Goal: Task Accomplishment & Management: Manage account settings

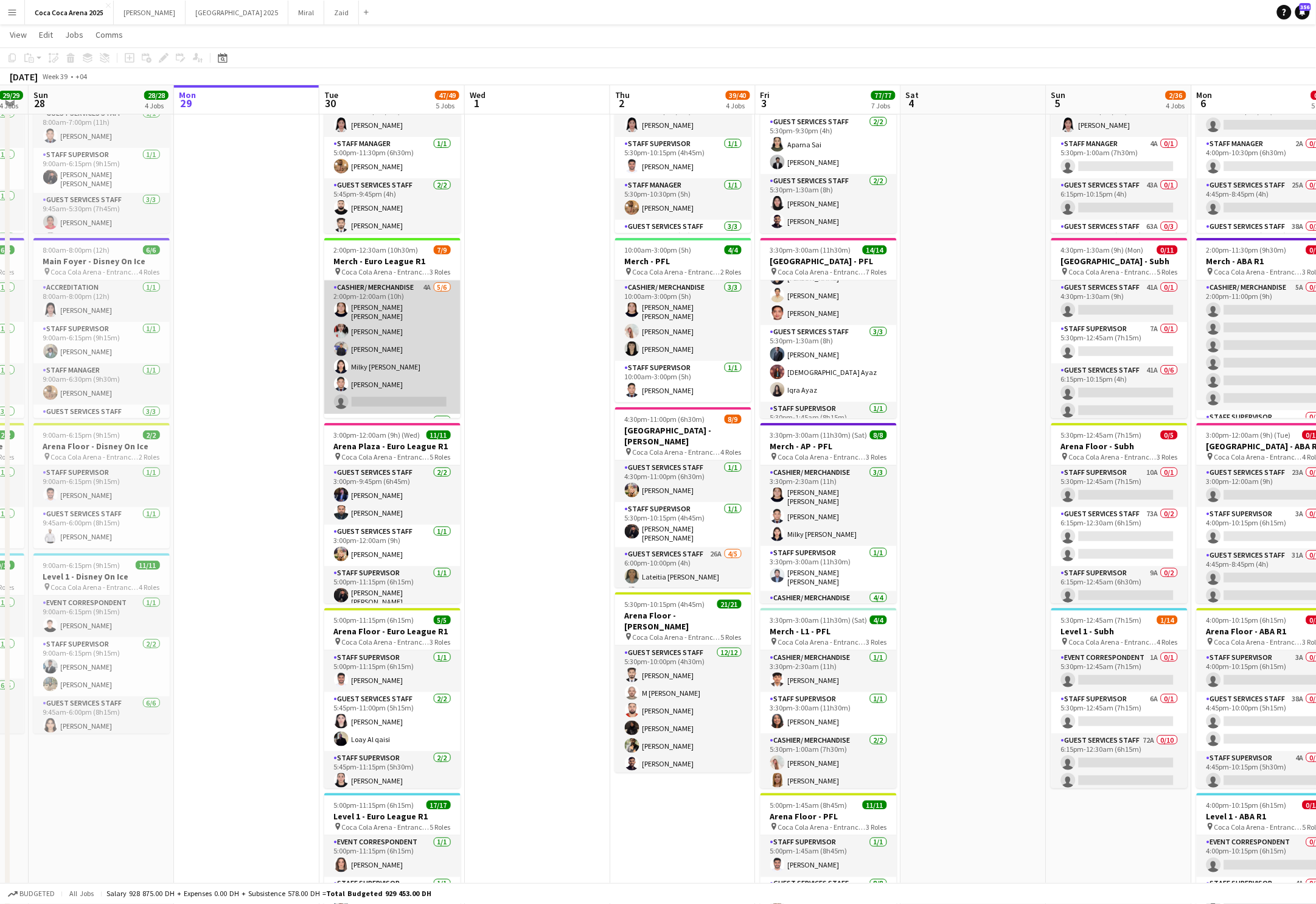
click at [412, 356] on app-card-role "Cashier/ Merchandise 4A [DATE] 2:00pm-12:00am (10h) [PERSON_NAME] [PERSON_NAME]…" at bounding box center [393, 347] width 137 height 133
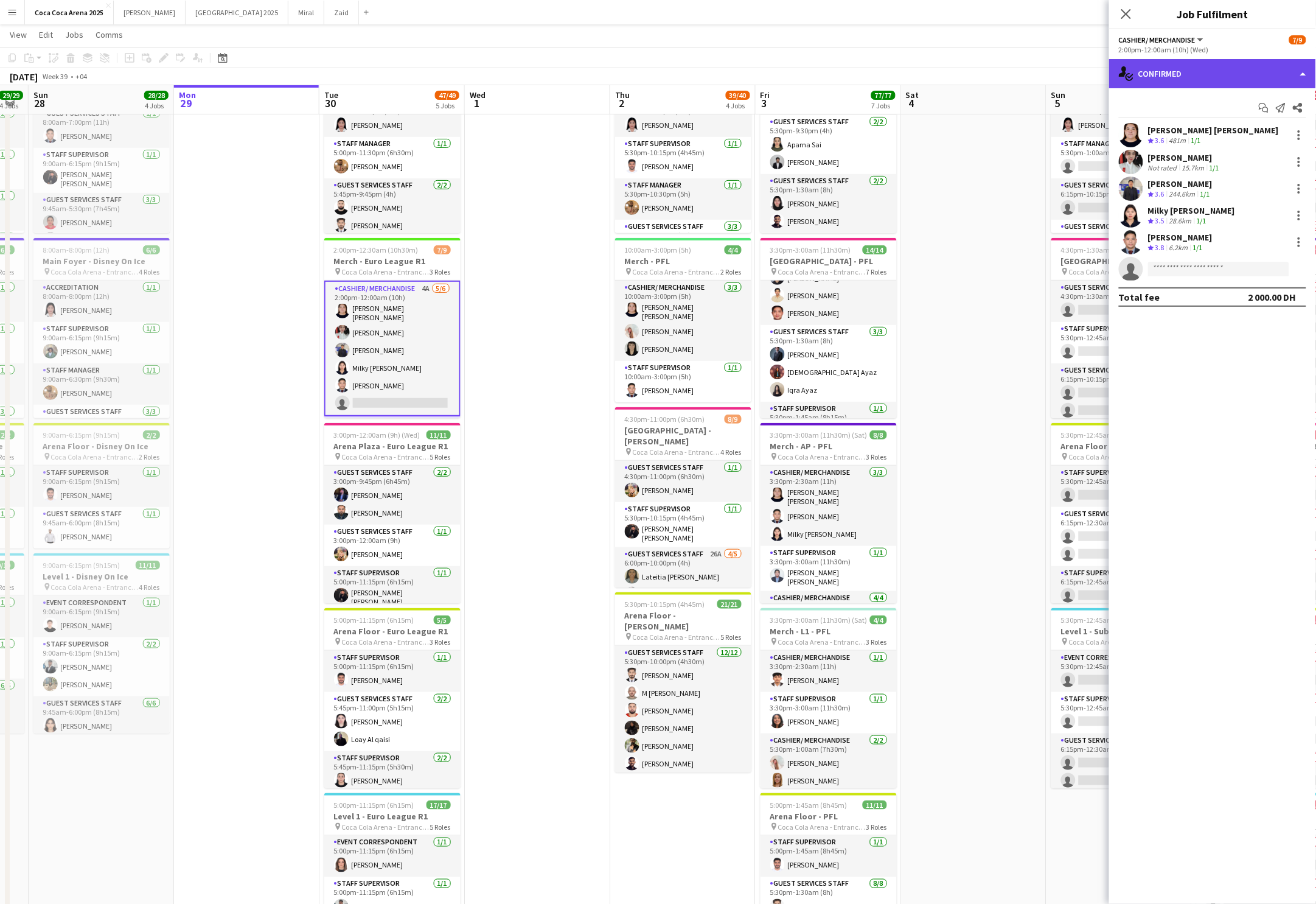
click at [1207, 72] on div "single-neutral-actions-check-2 Confirmed" at bounding box center [1212, 73] width 207 height 29
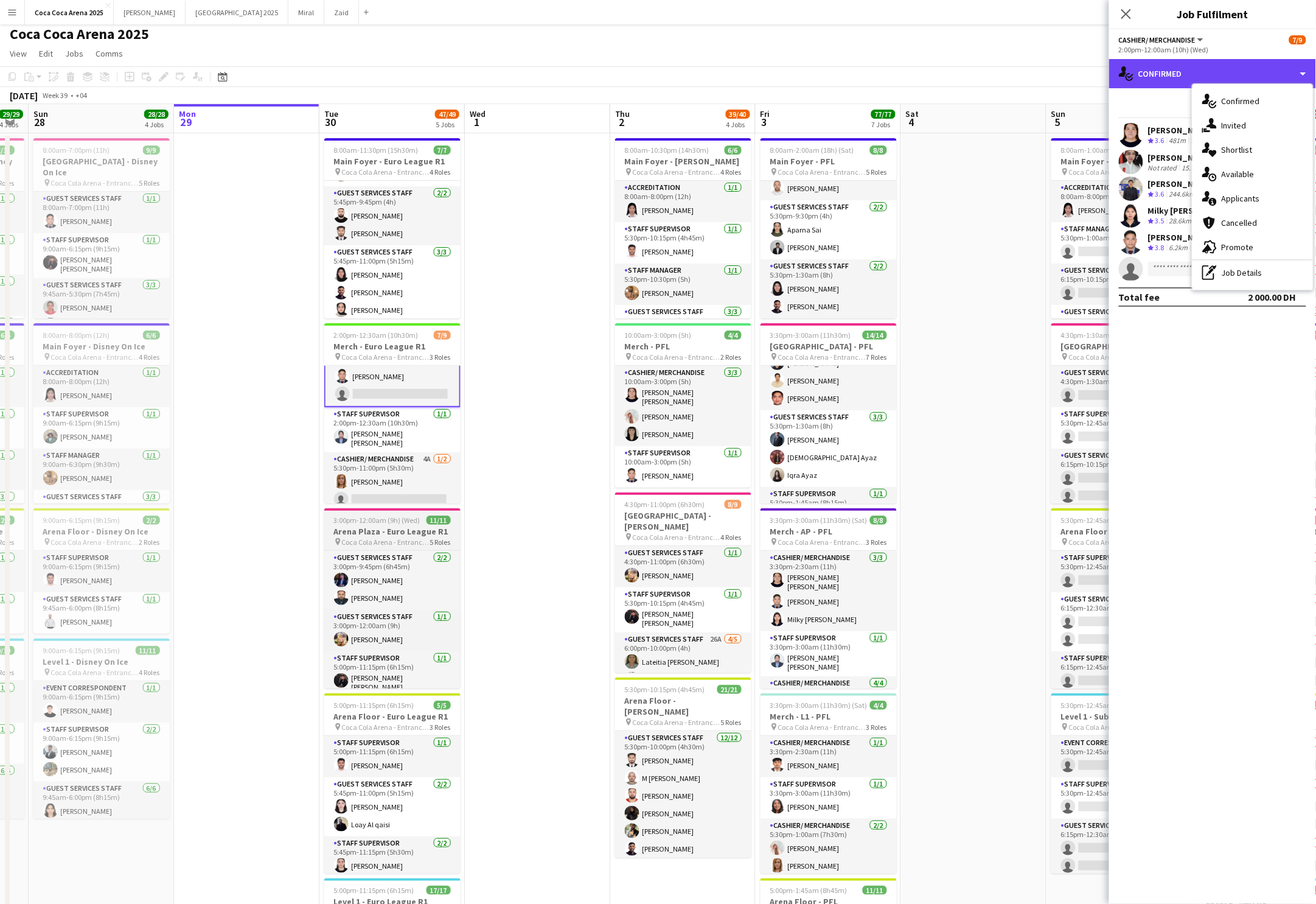
scroll to position [82, 0]
click at [1007, 330] on app-date-cell at bounding box center [974, 793] width 145 height 1320
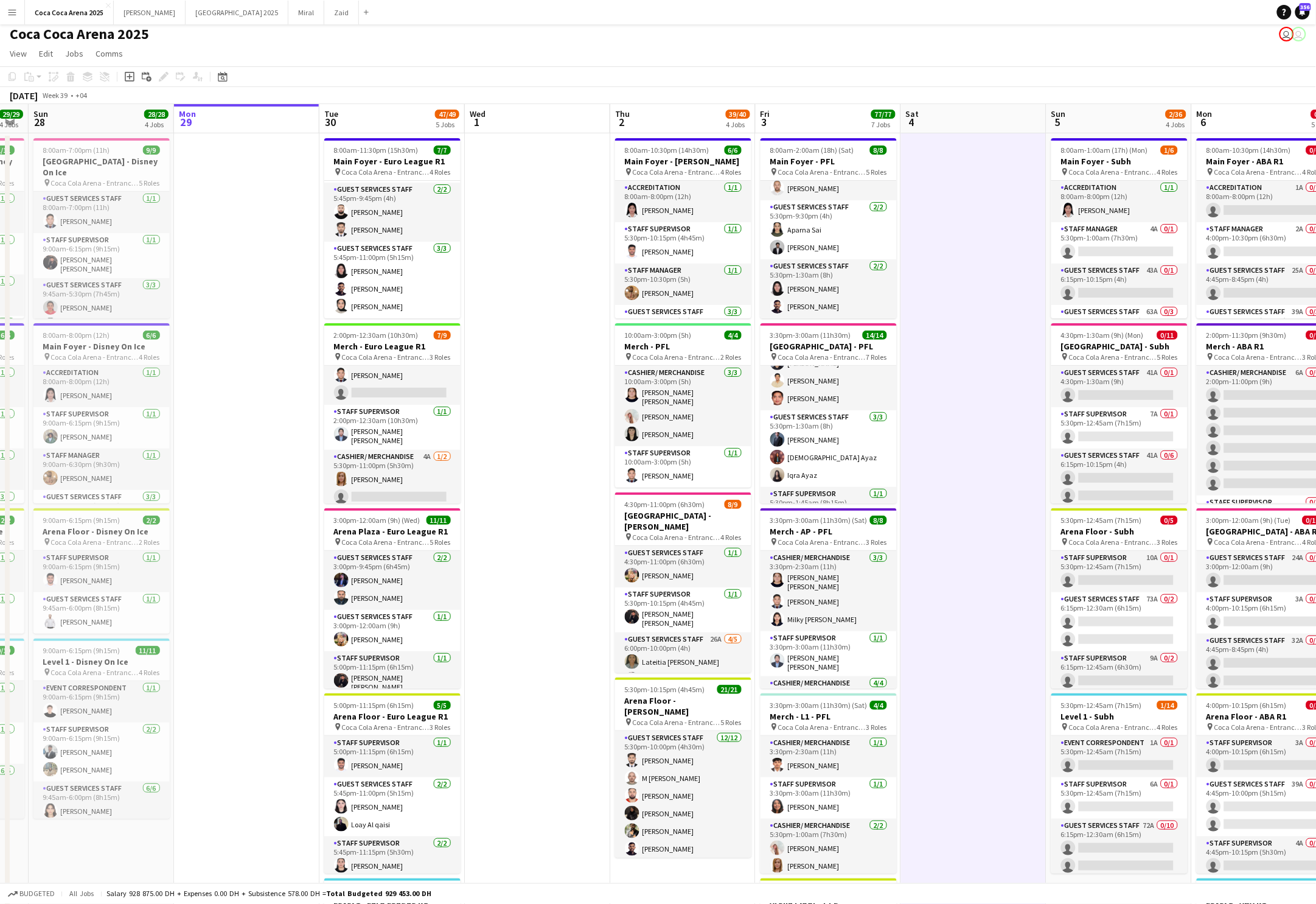
scroll to position [92, 0]
click at [419, 341] on h3 "Merch - Euro League R1" at bounding box center [393, 346] width 137 height 11
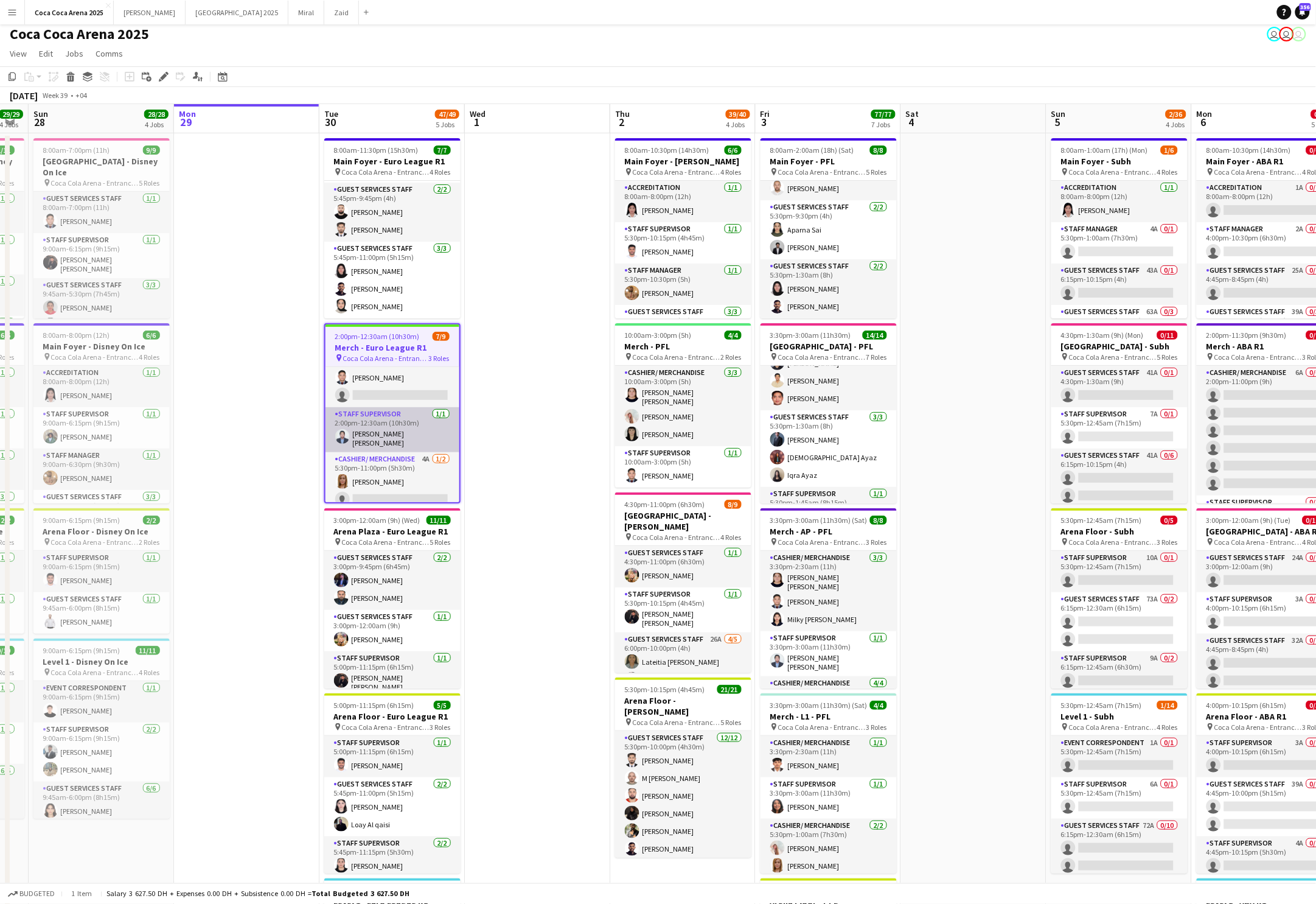
click at [403, 407] on app-card-role "Staff Supervisor [DATE] 2:00pm-12:30am (10h30m) [PERSON_NAME] Orbista [PERSON_N…" at bounding box center [393, 430] width 134 height 45
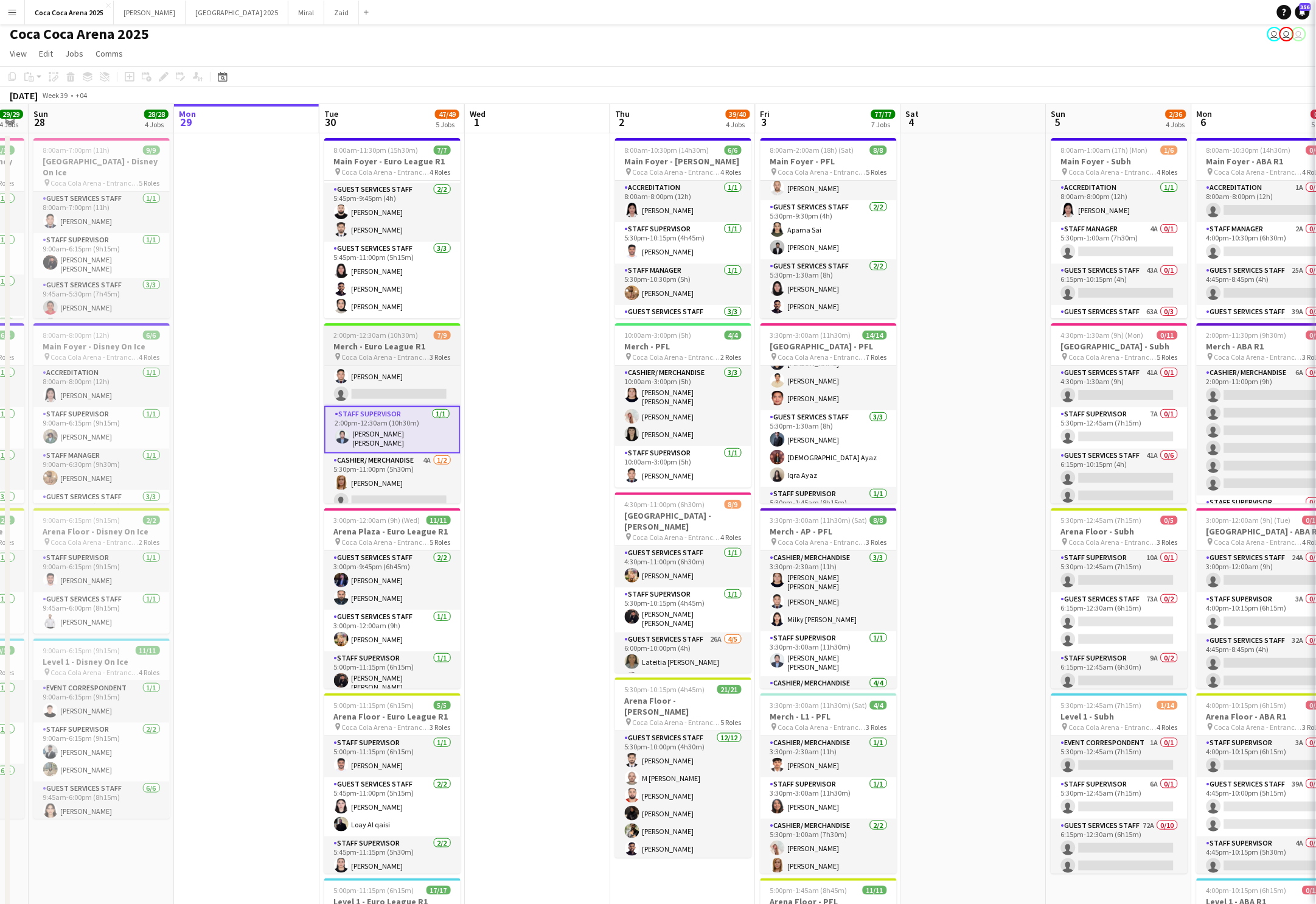
click at [397, 337] on span "2:00pm-12:30am (10h30m) (Wed)" at bounding box center [384, 335] width 100 height 9
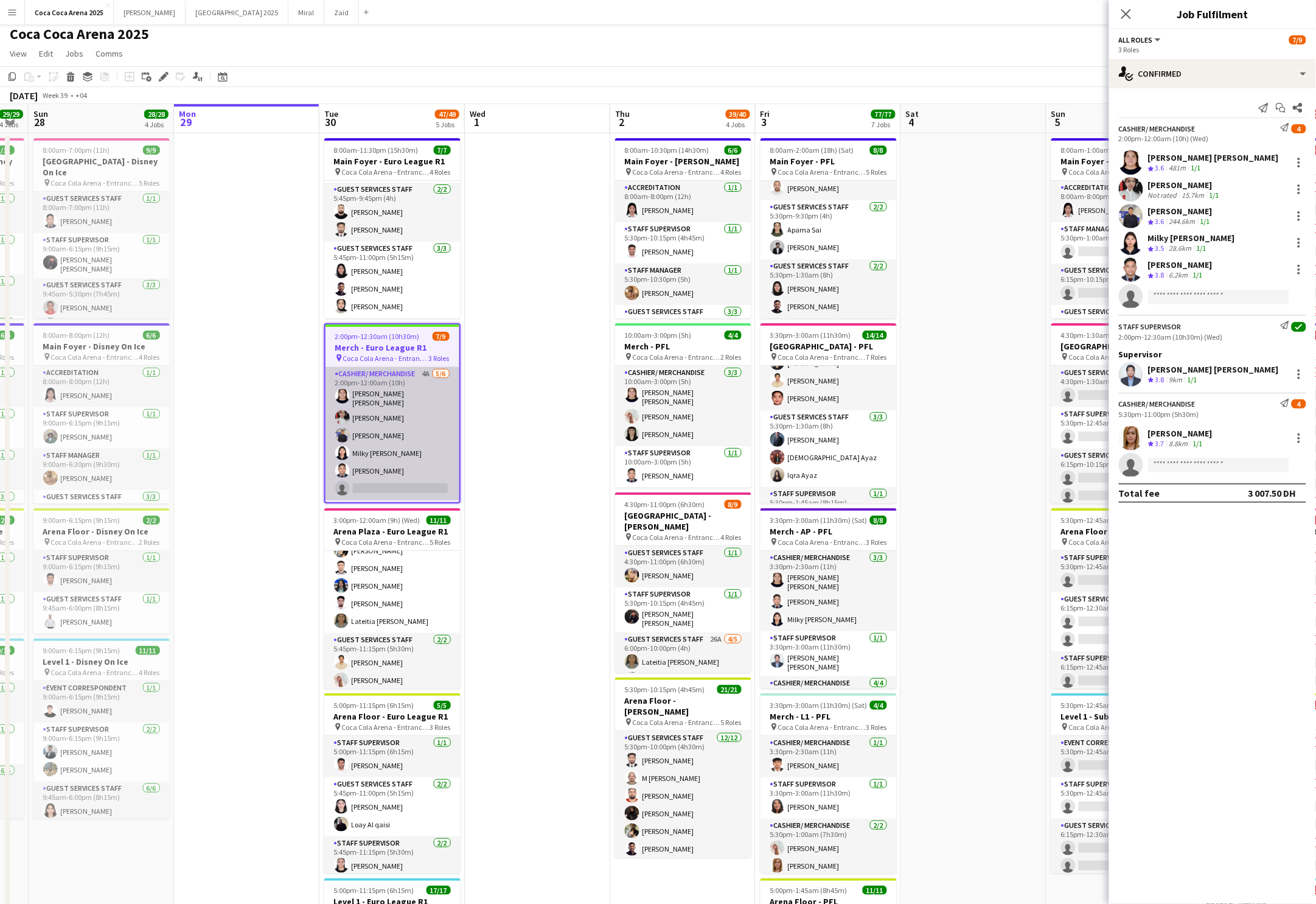
scroll to position [1, 0]
click at [396, 426] on app-card-role "Cashier/ Merchandise 4A [DATE] 2:00pm-12:00am (10h) [PERSON_NAME] [PERSON_NAME]…" at bounding box center [393, 432] width 134 height 133
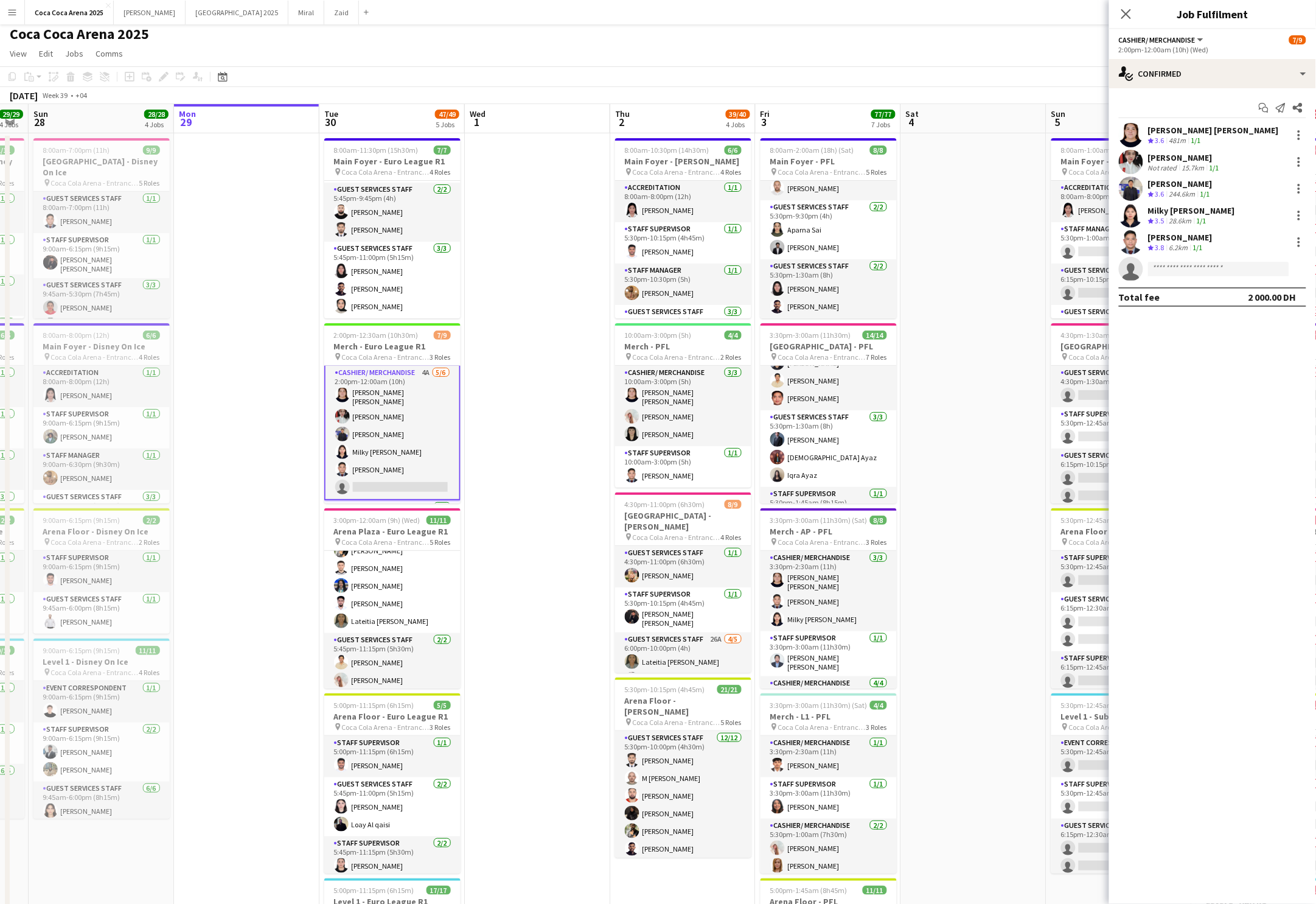
scroll to position [2, 0]
click at [1176, 270] on input at bounding box center [1219, 269] width 141 height 15
type input "******"
click at [1212, 297] on span "[EMAIL_ADDRESS][DOMAIN_NAME]" at bounding box center [1219, 296] width 121 height 9
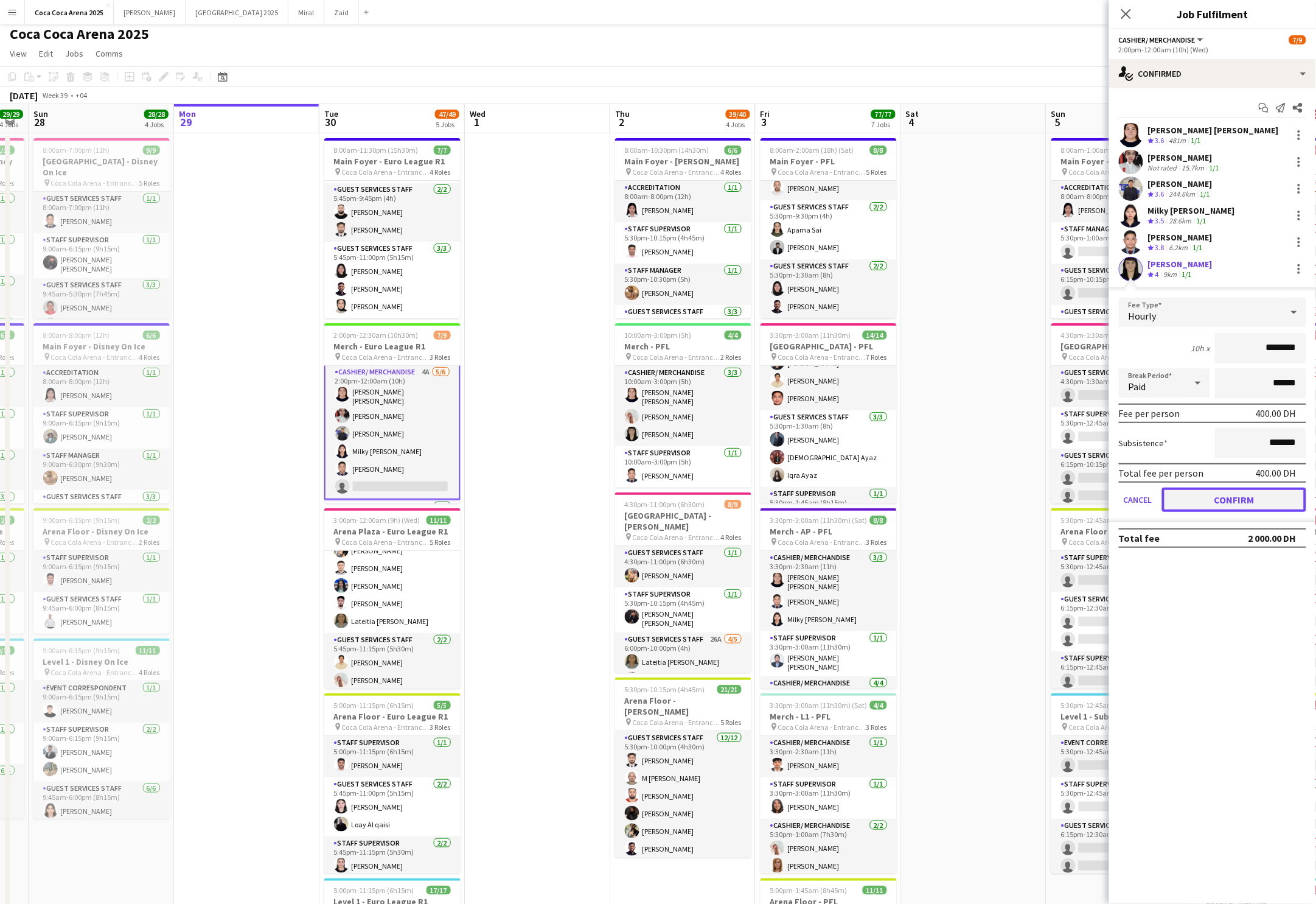
click at [1210, 490] on button "Confirm" at bounding box center [1234, 500] width 144 height 24
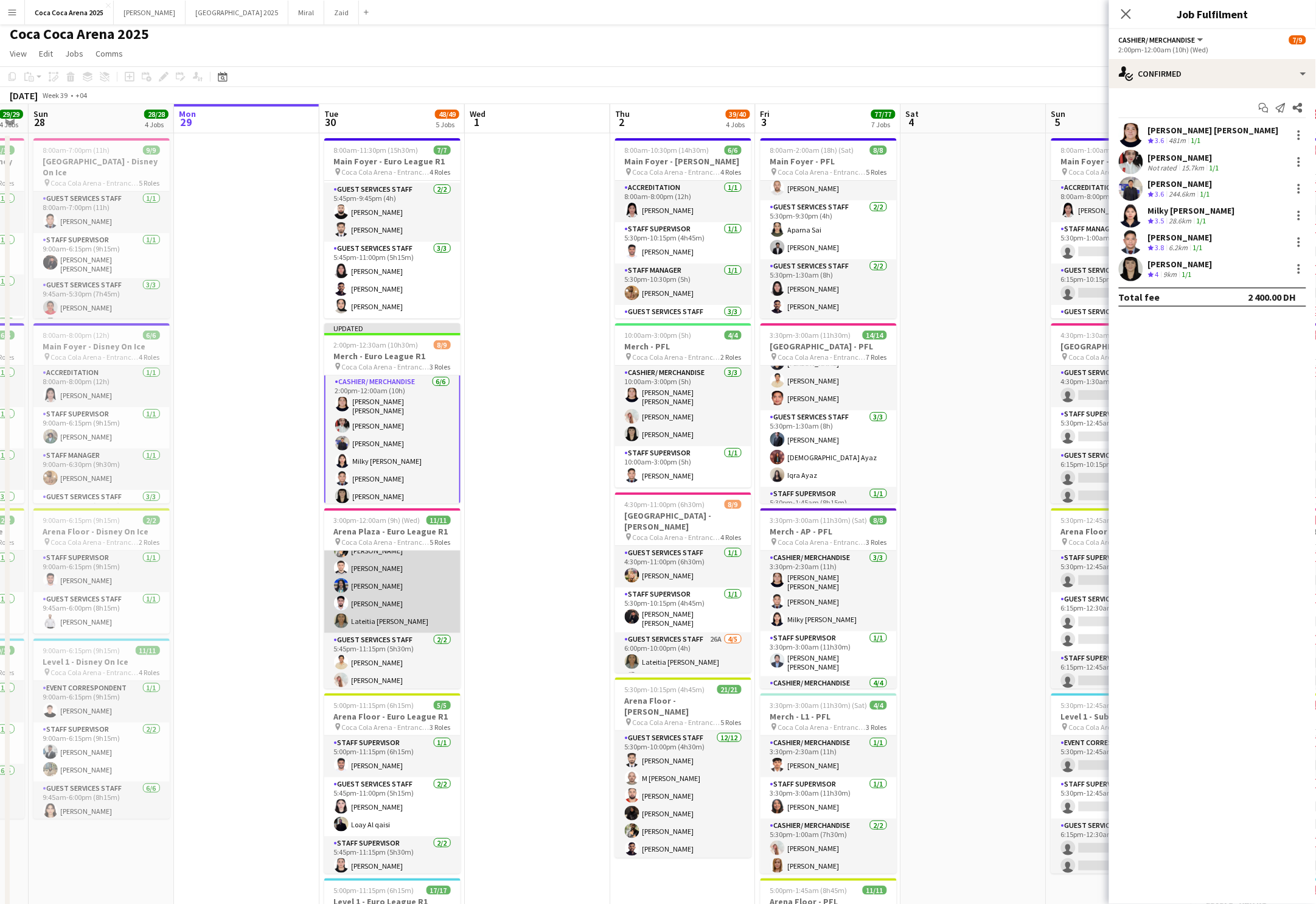
click at [383, 626] on app-card-role "Guest Services Staff [DATE] 5:45pm-9:45pm (4h) [PERSON_NAME] [PERSON_NAME] Pooj…" at bounding box center [393, 577] width 137 height 112
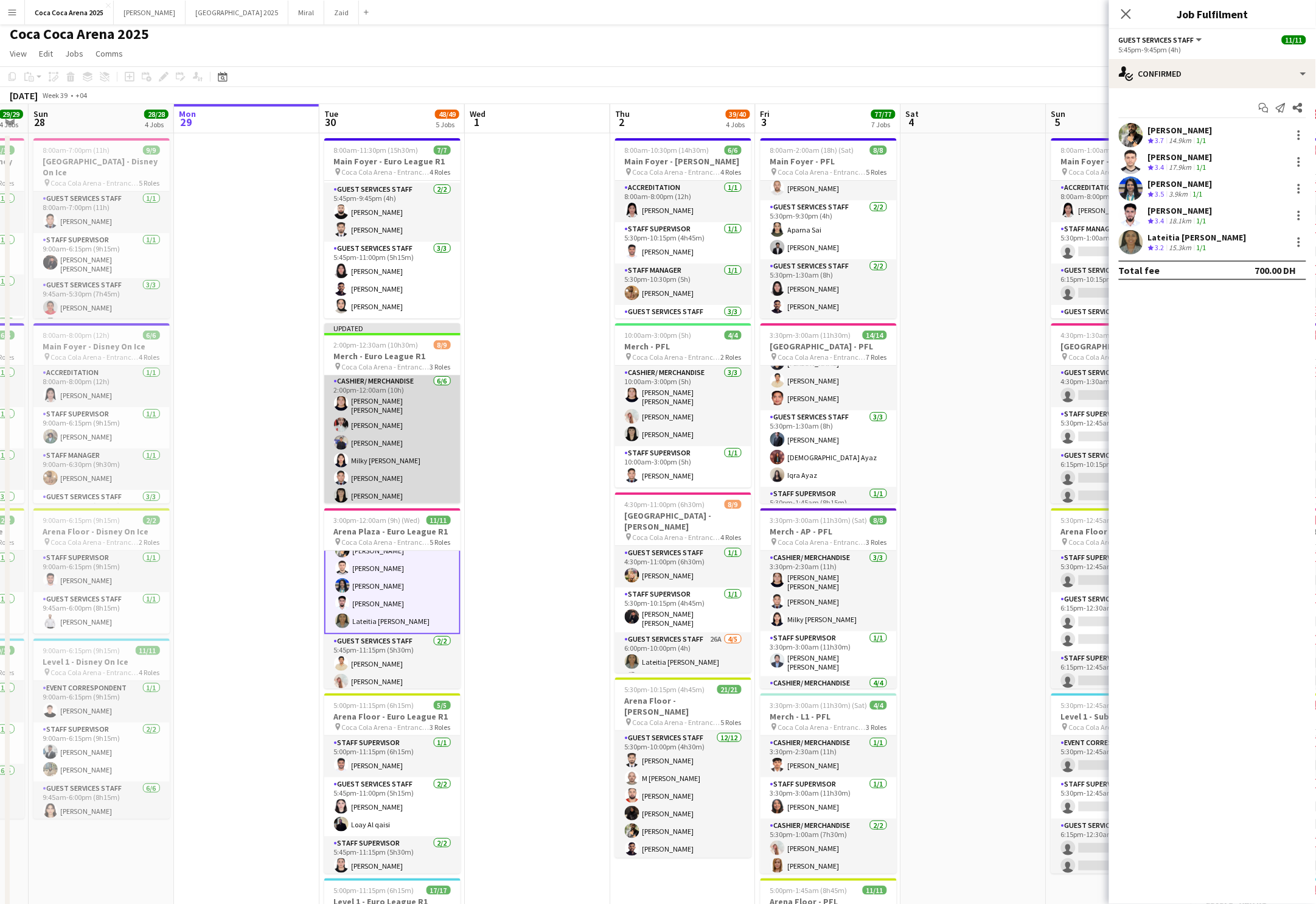
click at [383, 492] on app-card-role "Cashier/ Merchandise [DATE] 2:00pm-12:00am (10h) [PERSON_NAME] [PERSON_NAME] [P…" at bounding box center [393, 441] width 137 height 133
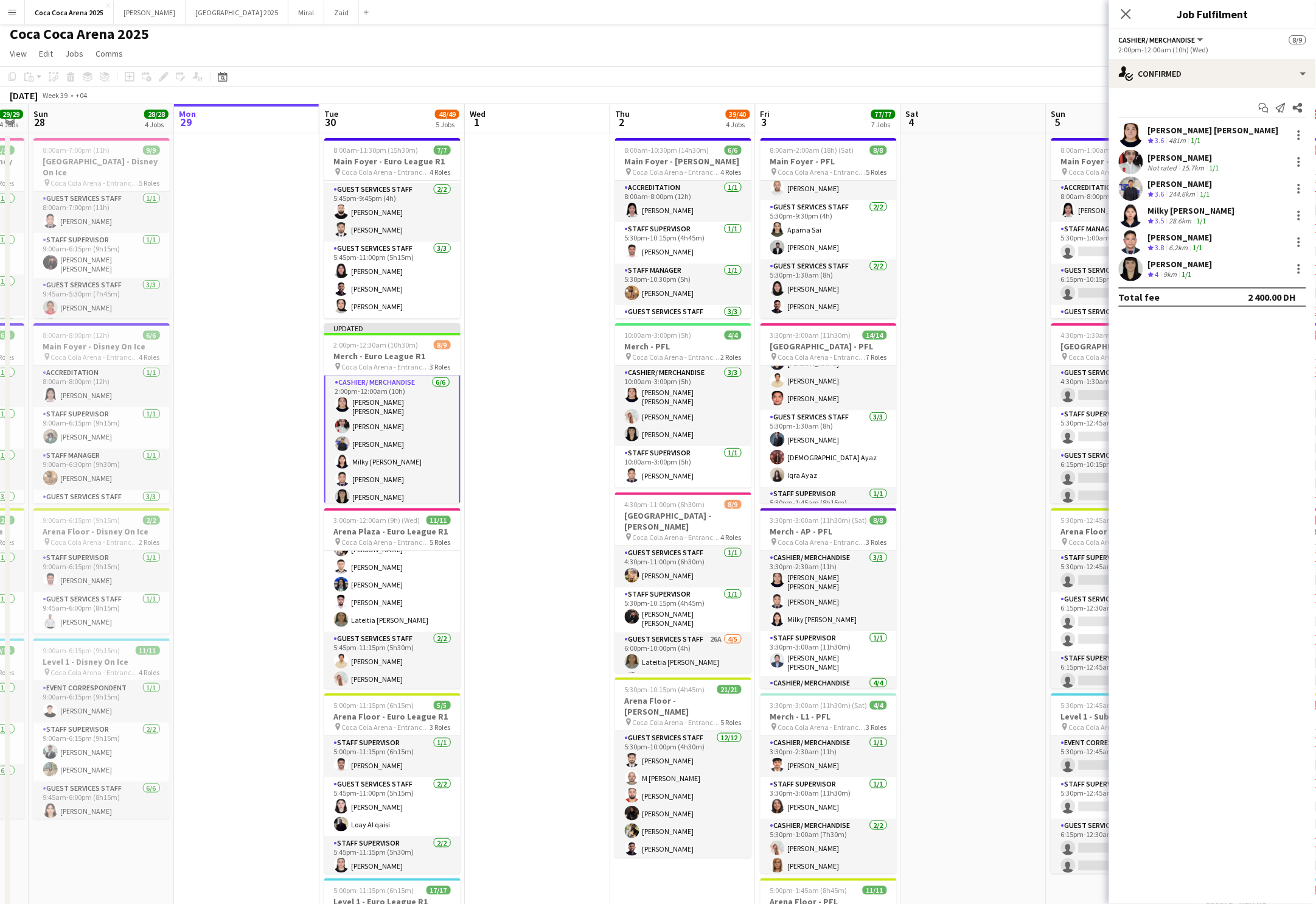
scroll to position [175, 0]
click at [383, 486] on app-card-role "Cashier/ Merchandise 4A [DATE] 5:30pm-11:00pm (5h30m) [PERSON_NAME] single-neut…" at bounding box center [393, 481] width 137 height 59
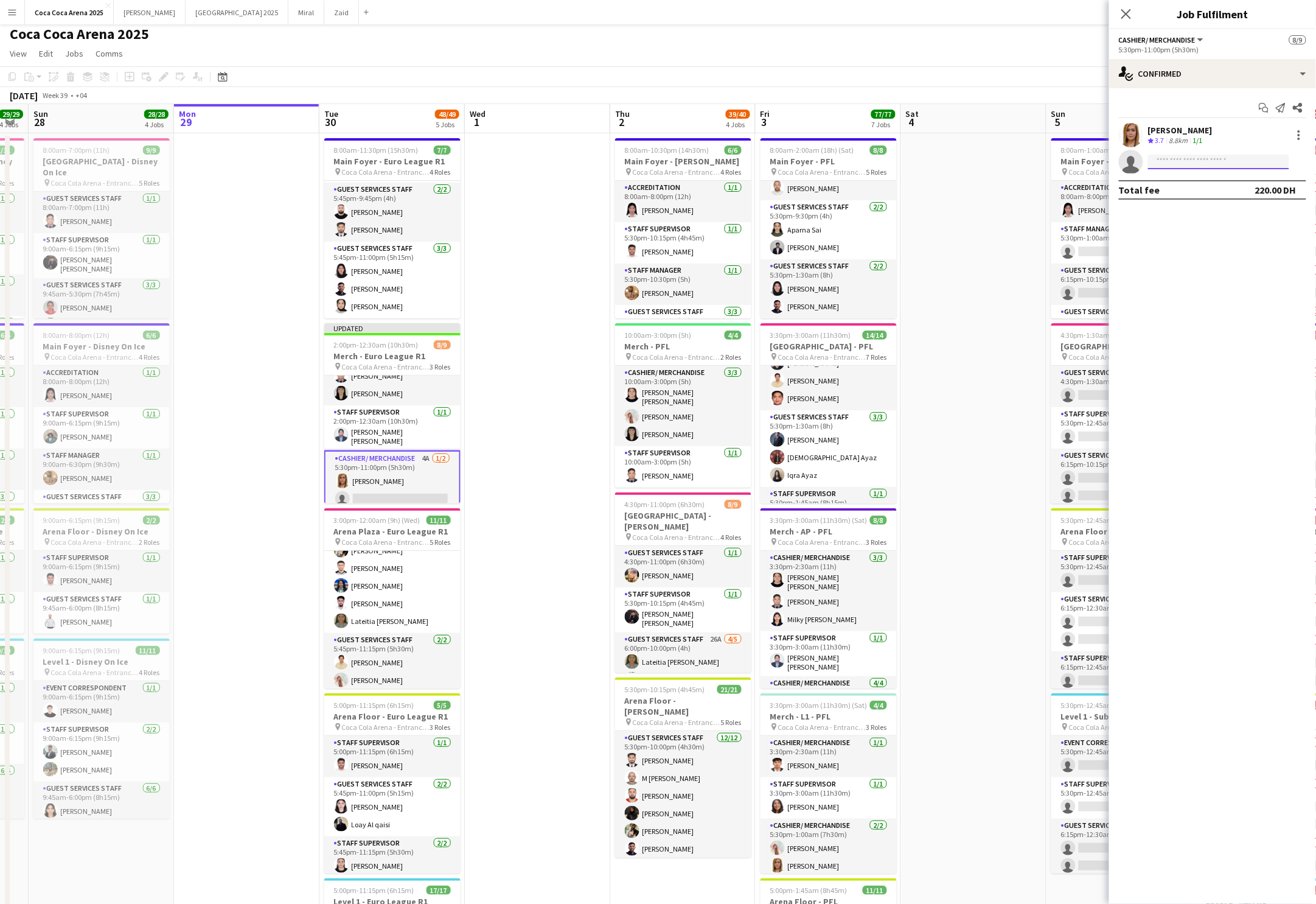
click at [1239, 156] on input at bounding box center [1219, 161] width 141 height 15
type input "*******"
click at [1190, 197] on span "[PHONE_NUMBER]" at bounding box center [1219, 199] width 121 height 9
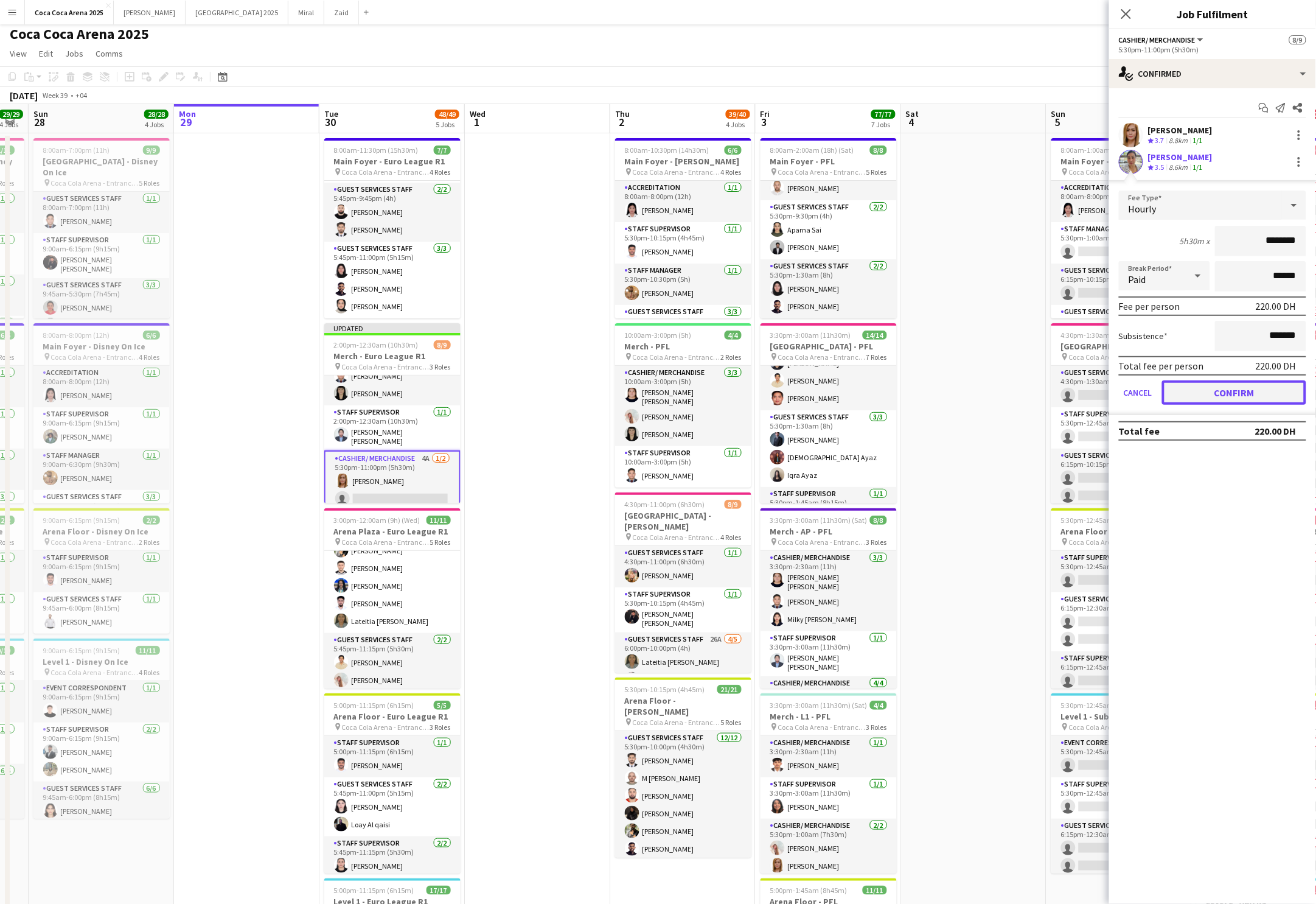
click at [1214, 392] on button "Confirm" at bounding box center [1234, 392] width 144 height 24
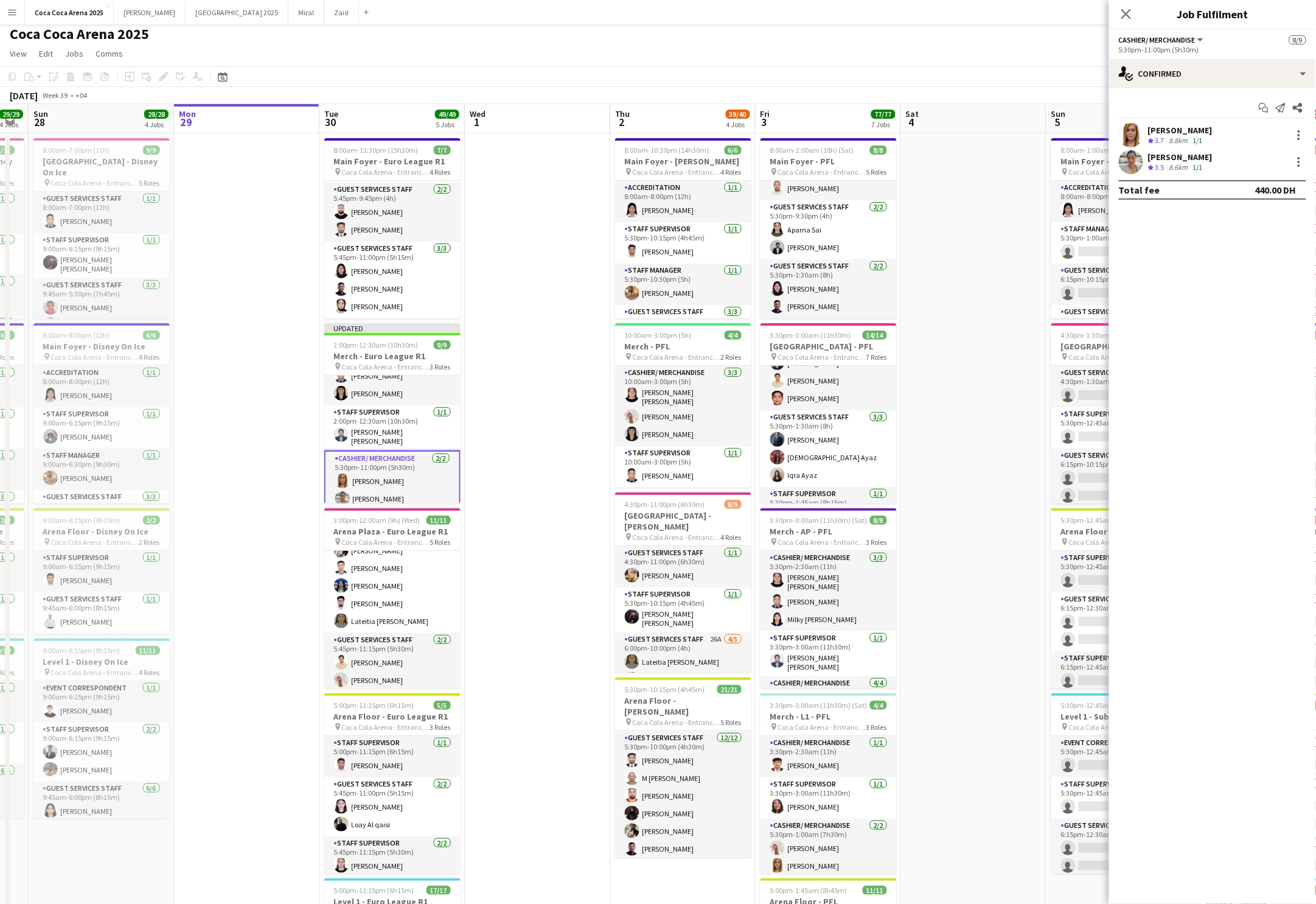
click at [1219, 457] on mat-expansion-panel "check Confirmed Start chat Send notification Share [PERSON_NAME] Crew rating 3.…" at bounding box center [1212, 496] width 207 height 815
click at [378, 362] on span "Coca Cola Arena - Entrance F" at bounding box center [386, 366] width 89 height 9
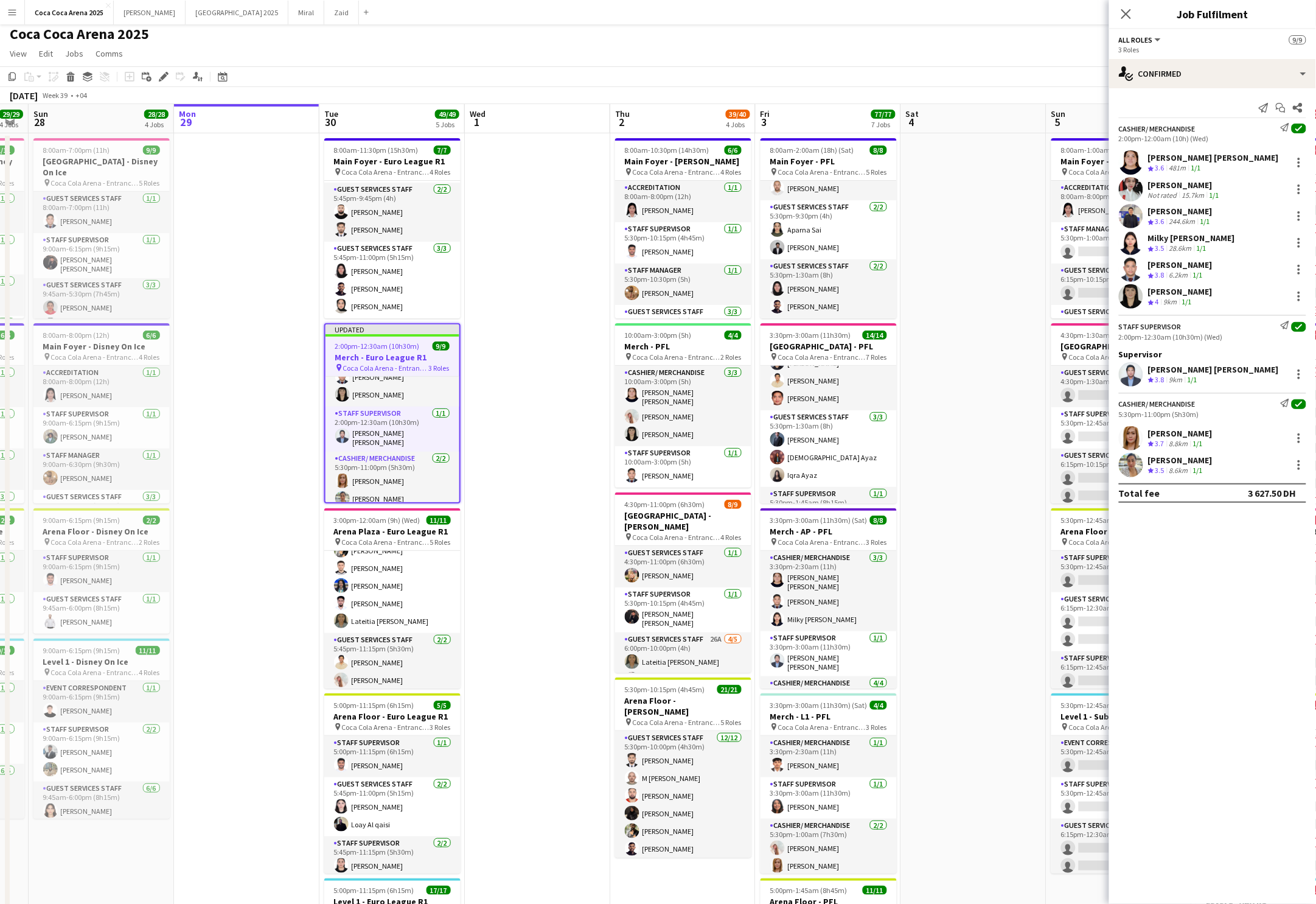
click at [997, 97] on div "[DATE] Week 39 • +04 Publish 1 job Revert 1 job" at bounding box center [658, 96] width 1316 height 17
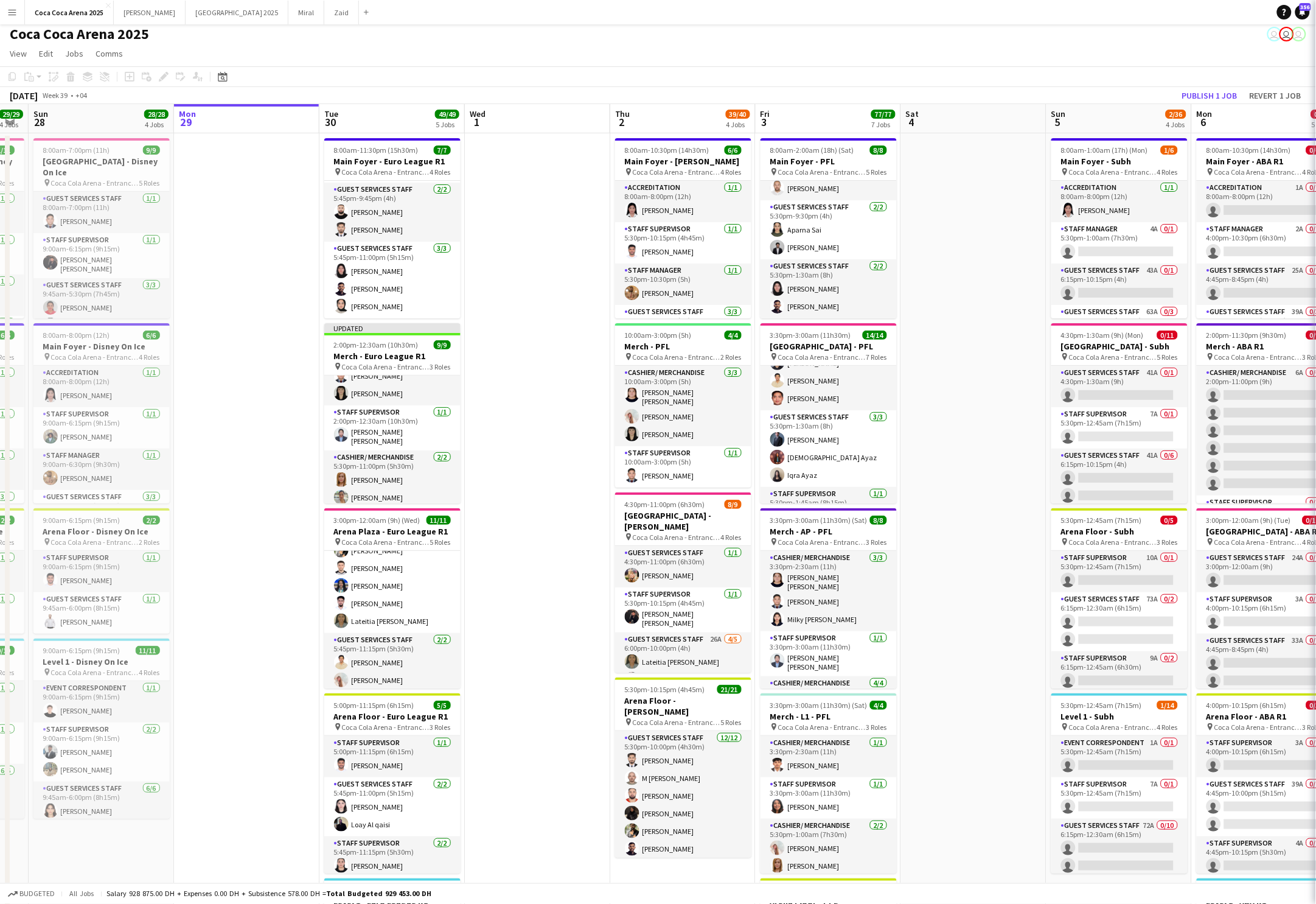
scroll to position [102, 0]
click at [1202, 96] on button "Publish 1 job" at bounding box center [1210, 96] width 65 height 16
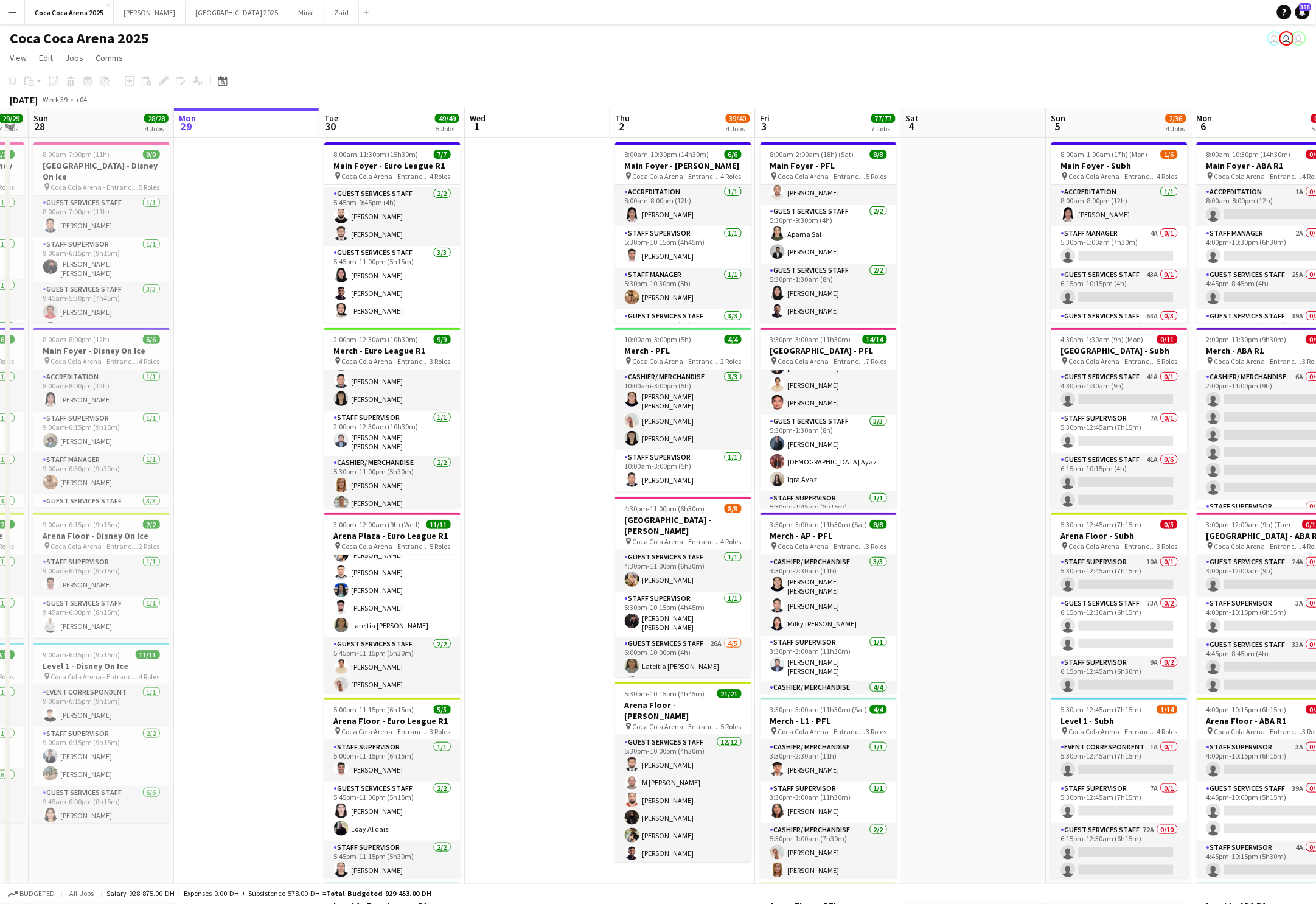
scroll to position [1, 0]
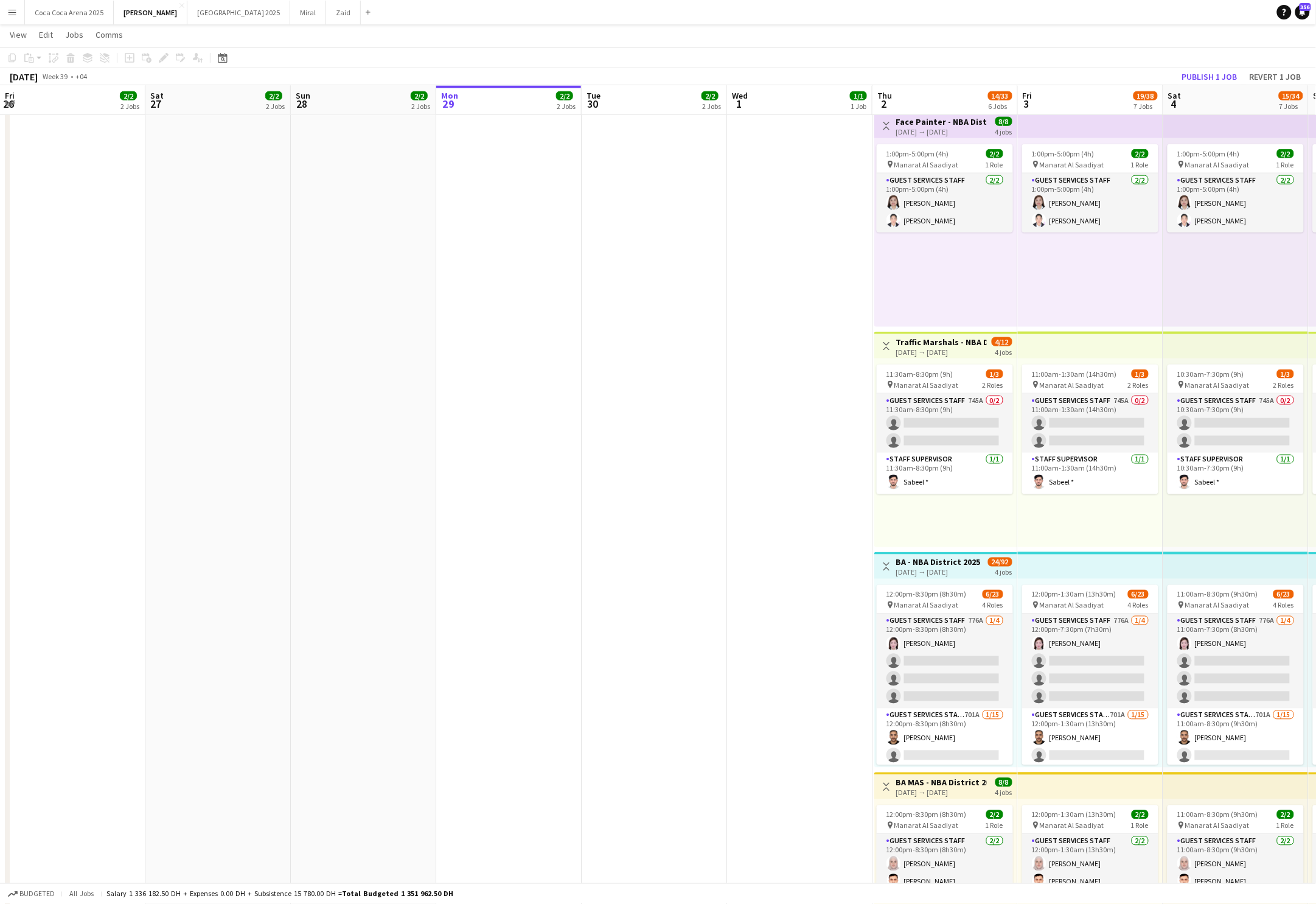
scroll to position [0, 290]
